Goal: Task Accomplishment & Management: Use online tool/utility

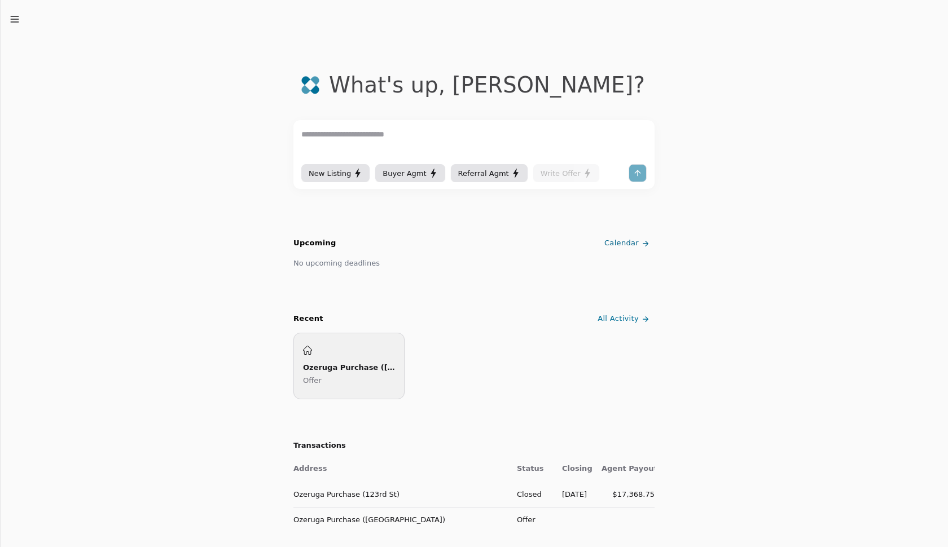
click at [360, 350] on div "Ozeruga Purchase ([GEOGRAPHIC_DATA]) Offer" at bounding box center [349, 366] width 92 height 41
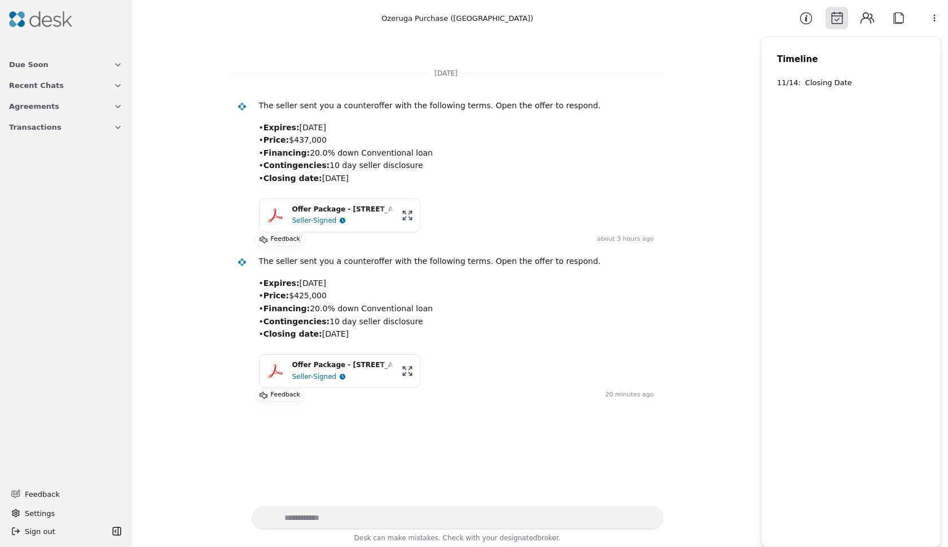
click at [361, 371] on div "Seller-Signed" at bounding box center [343, 376] width 103 height 11
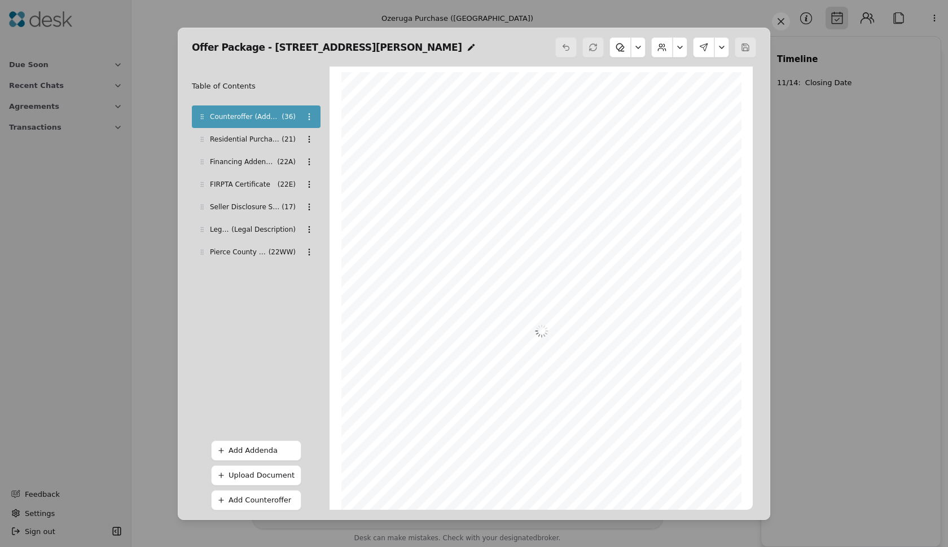
click at [718, 54] on button at bounding box center [721, 47] width 15 height 20
click at [720, 49] on button at bounding box center [721, 47] width 15 height 20
click at [690, 93] on button "Review Signing" at bounding box center [686, 95] width 78 height 20
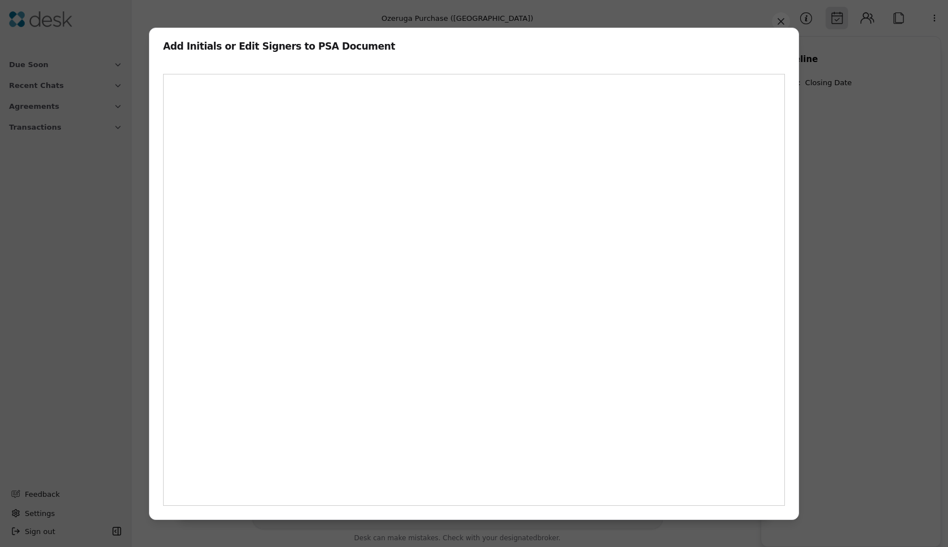
click at [497, 35] on div "Add Initials or Edit Signers to PSA Document" at bounding box center [473, 42] width 649 height 28
drag, startPoint x: 498, startPoint y: 46, endPoint x: 529, endPoint y: 45, distance: 31.0
click at [529, 45] on h2 "Add Initials or Edit Signers to PSA Document" at bounding box center [474, 47] width 622 height 10
drag, startPoint x: 529, startPoint y: 45, endPoint x: 579, endPoint y: 57, distance: 51.6
click at [579, 57] on div "Add Initials or Edit Signers to PSA Document Are you sure you want to close thi…" at bounding box center [474, 274] width 650 height 492
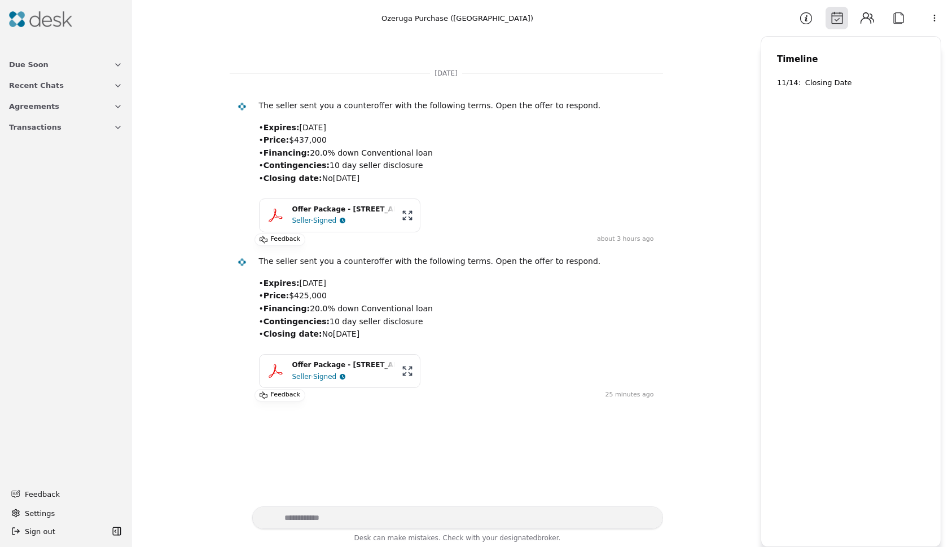
click at [385, 371] on div "Seller-Signed" at bounding box center [343, 376] width 103 height 11
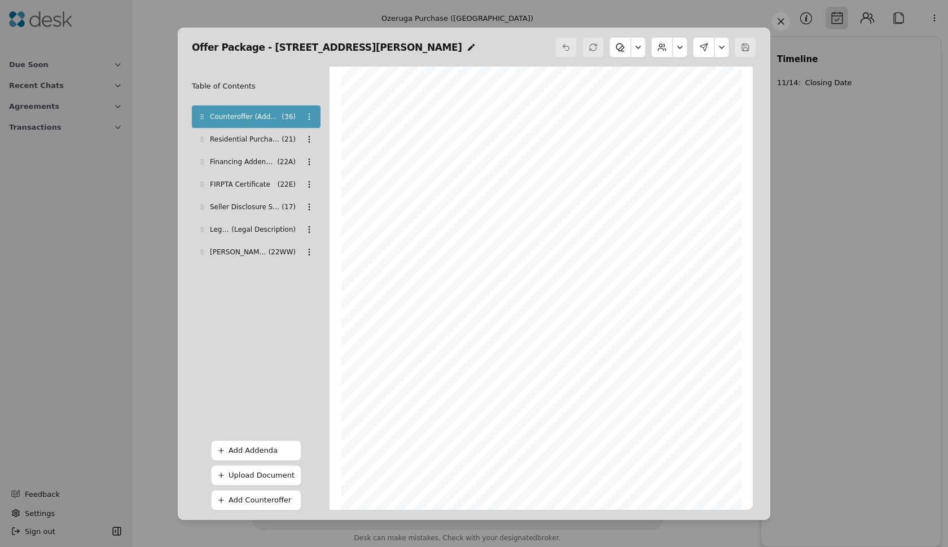
scroll to position [74, 0]
click at [489, 464] on span "mm/dd/yyyy" at bounding box center [487, 462] width 24 height 5
click at [624, 49] on button at bounding box center [619, 47] width 21 height 20
click at [271, 422] on div "Table of Contents Counteroffer (Addendum) ( 36 ) Residential Purchase & Sale Ag…" at bounding box center [256, 288] width 129 height 443
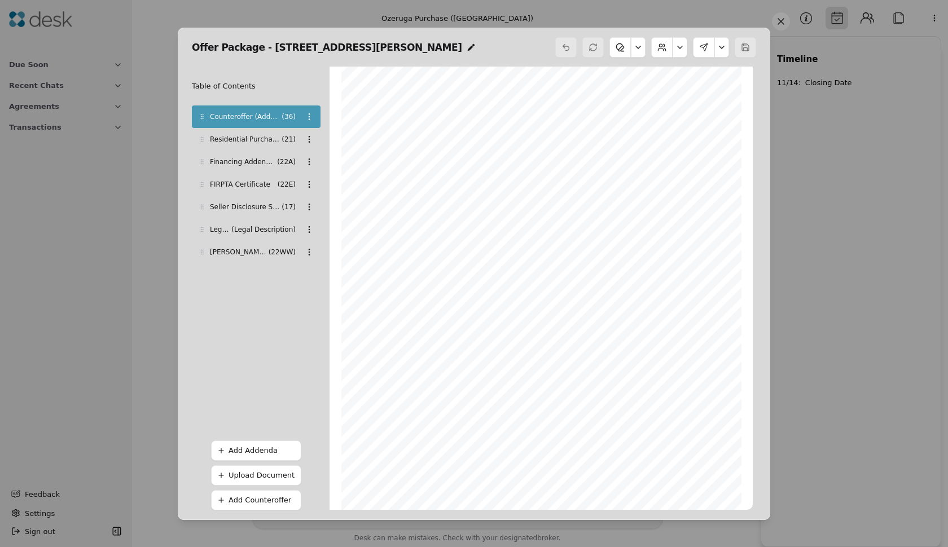
click at [273, 247] on span "( 22WW )" at bounding box center [281, 251] width 27 height 11
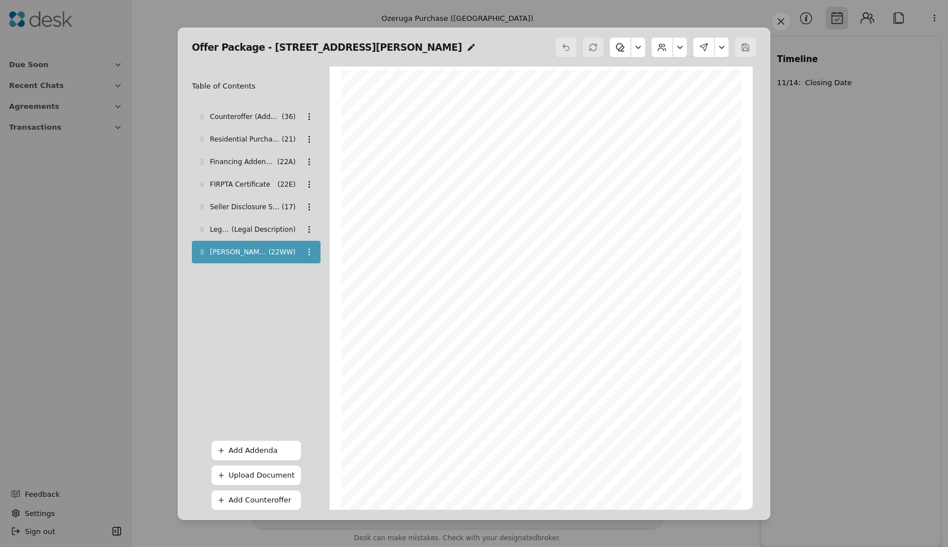
scroll to position [0, 0]
click at [701, 48] on button at bounding box center [703, 47] width 21 height 20
click at [689, 75] on button "Download PDF" at bounding box center [685, 75] width 76 height 20
